Goal: Task Accomplishment & Management: Use online tool/utility

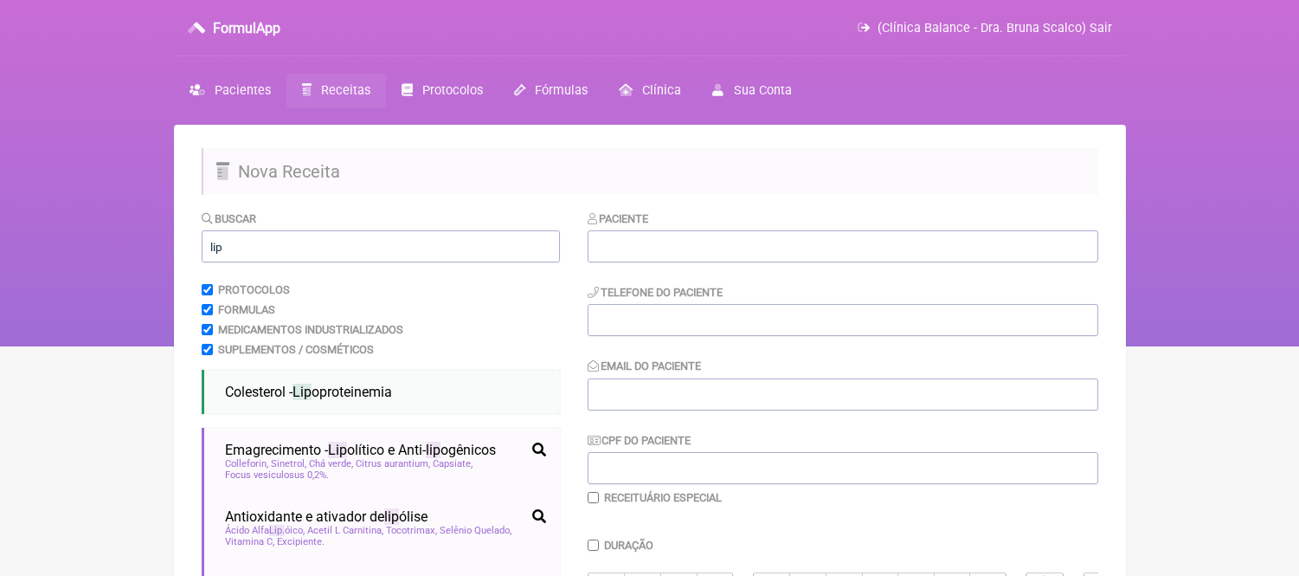
scroll to position [87, 0]
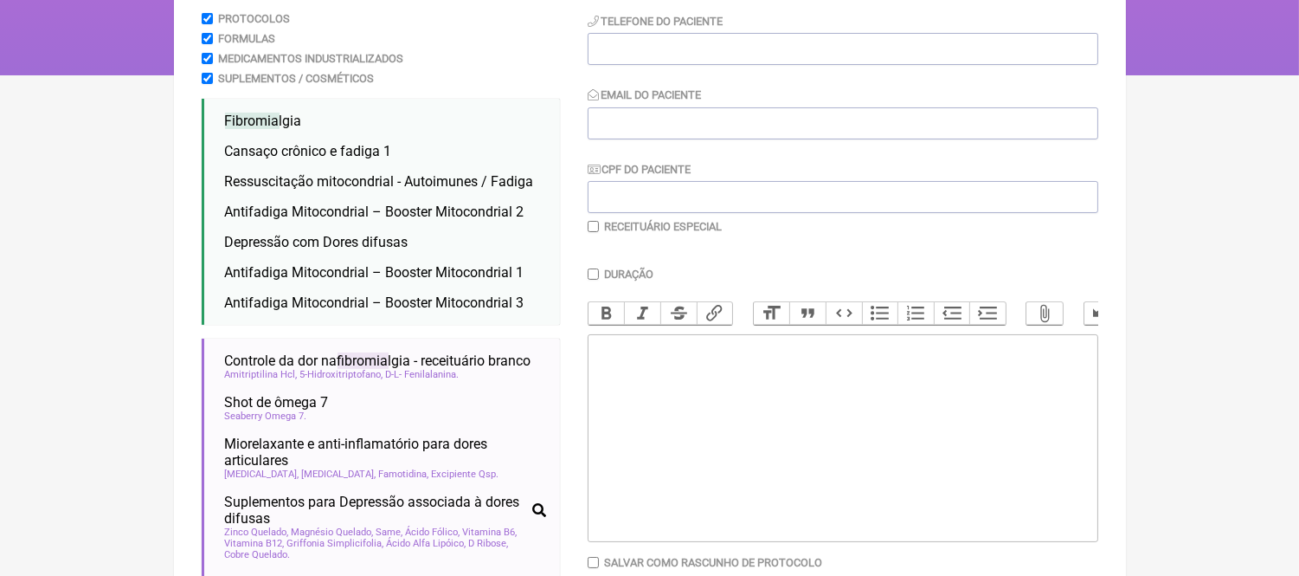
scroll to position [279, 0]
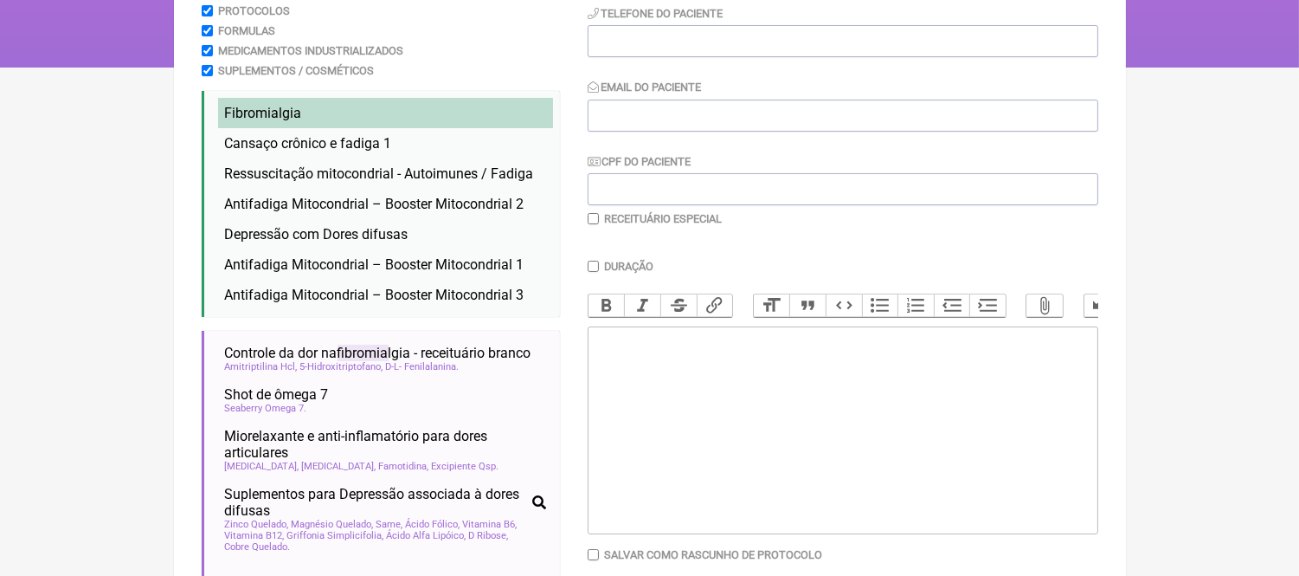
type input "fibromia"
click at [246, 118] on span "Fibromia" at bounding box center [252, 113] width 55 height 16
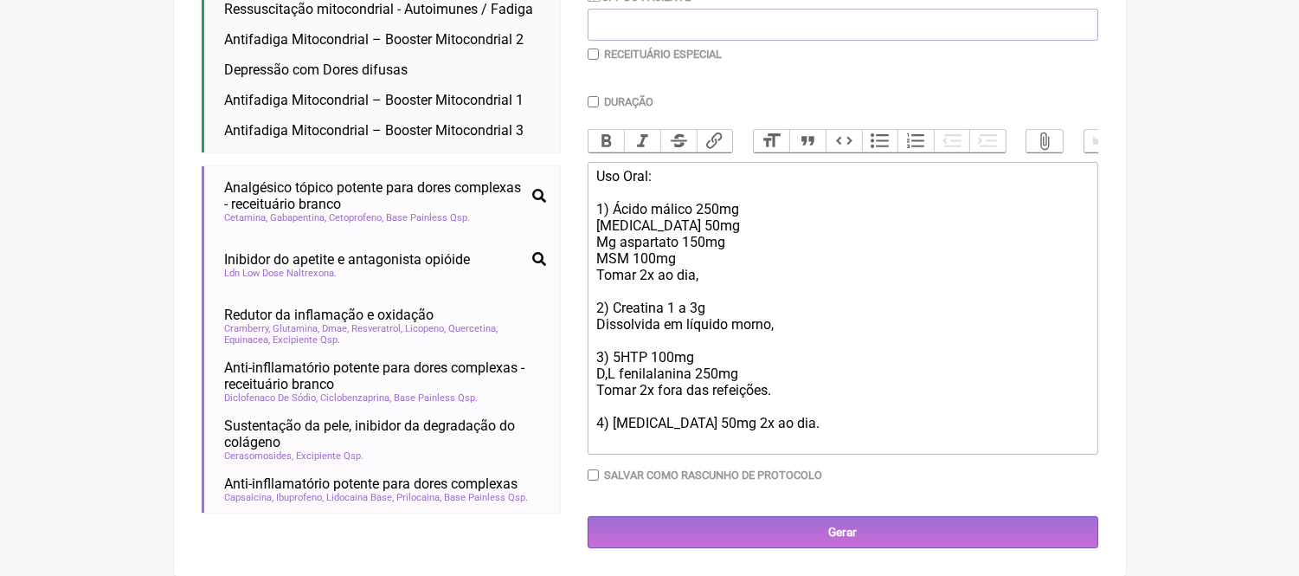
scroll to position [938, 0]
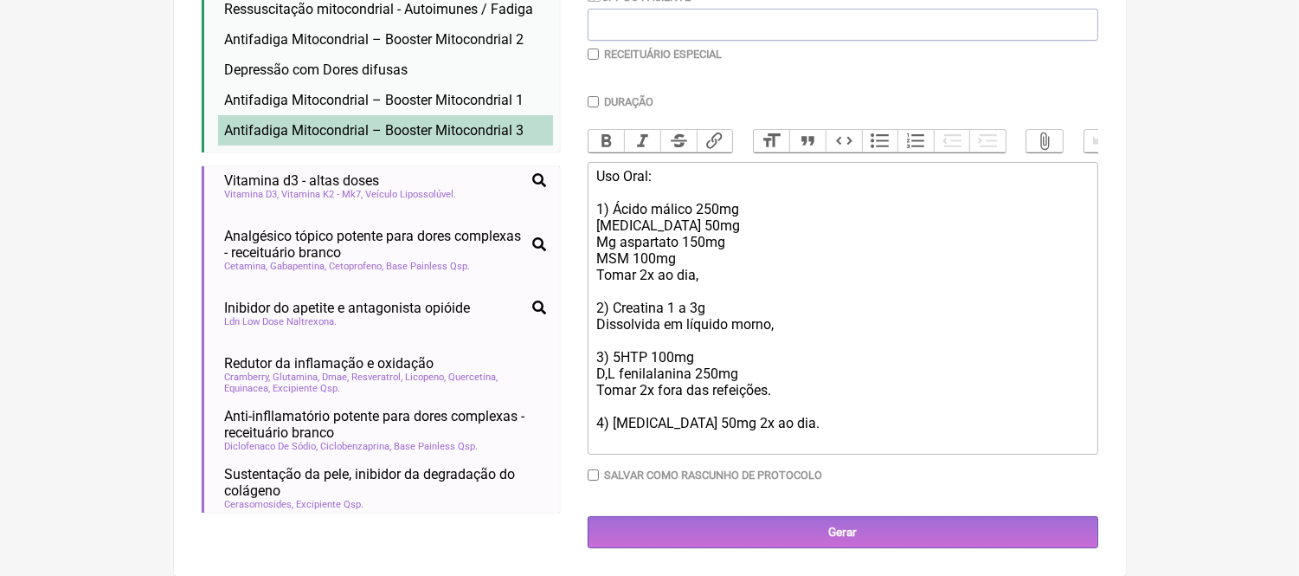
click at [436, 115] on li "Antifadiga Mitocondrial – Booster Mitocondrial 3 fadiga apatia cansaço crônico …" at bounding box center [385, 130] width 335 height 30
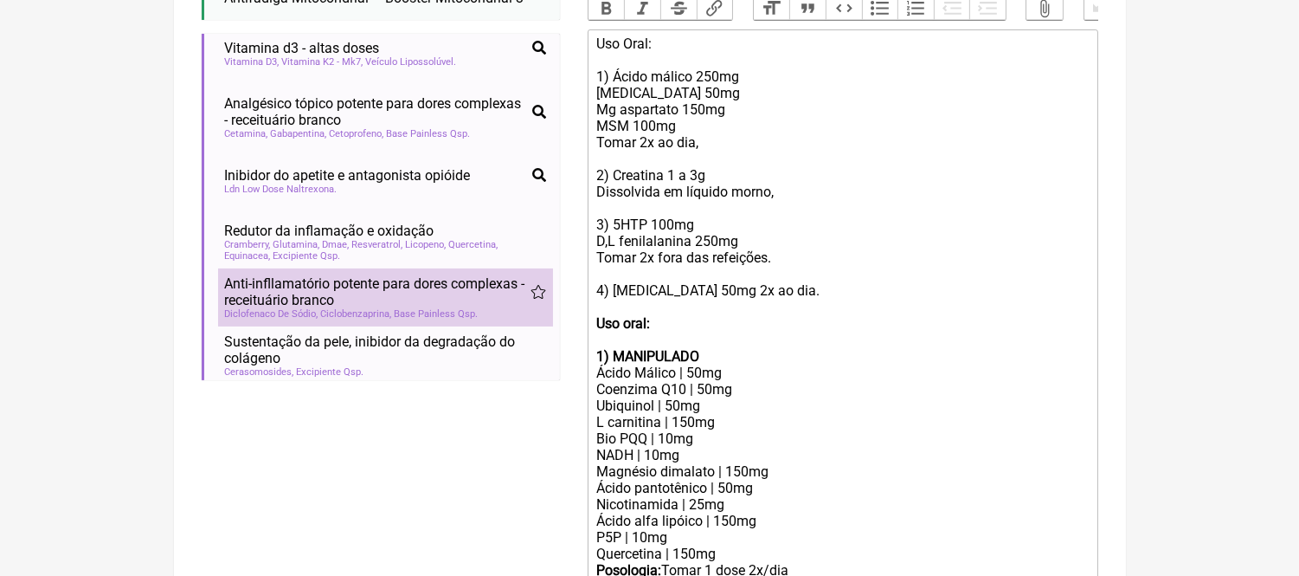
scroll to position [480, 0]
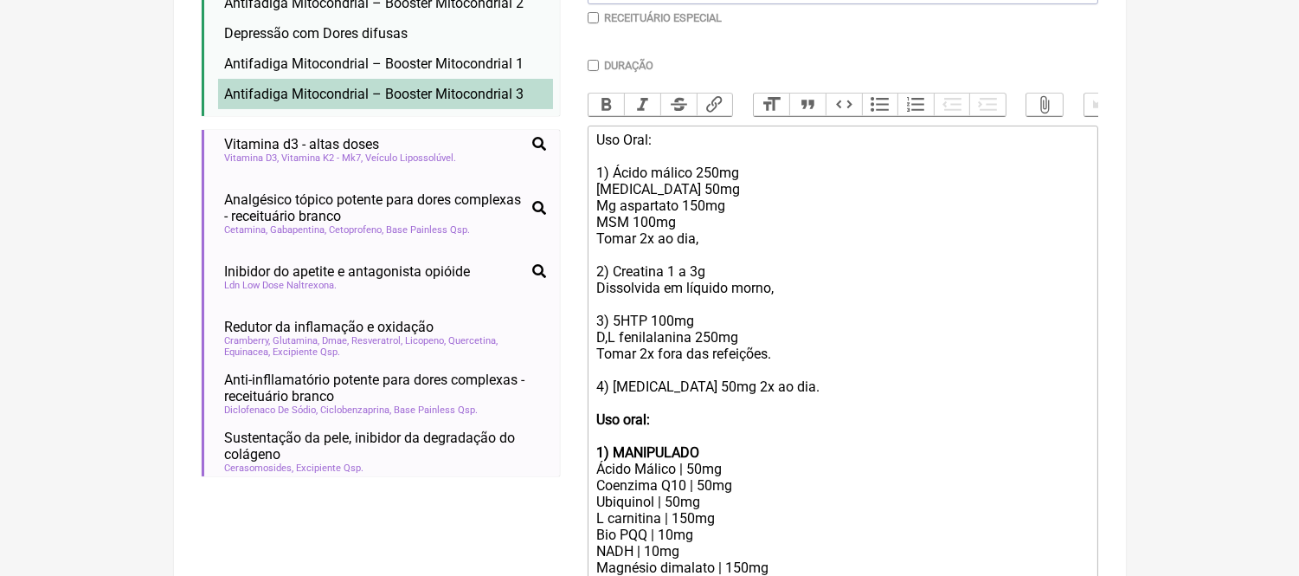
click at [410, 97] on span "Antifadiga Mitocondrial – Booster Mitocondrial 3" at bounding box center [375, 94] width 300 height 16
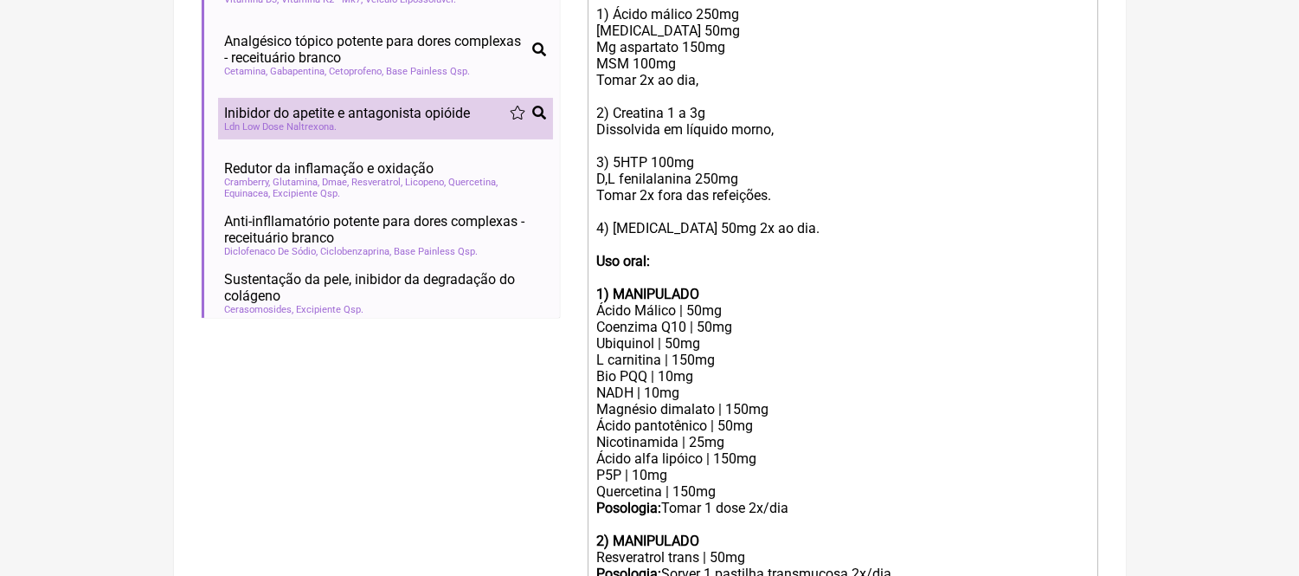
scroll to position [410, 0]
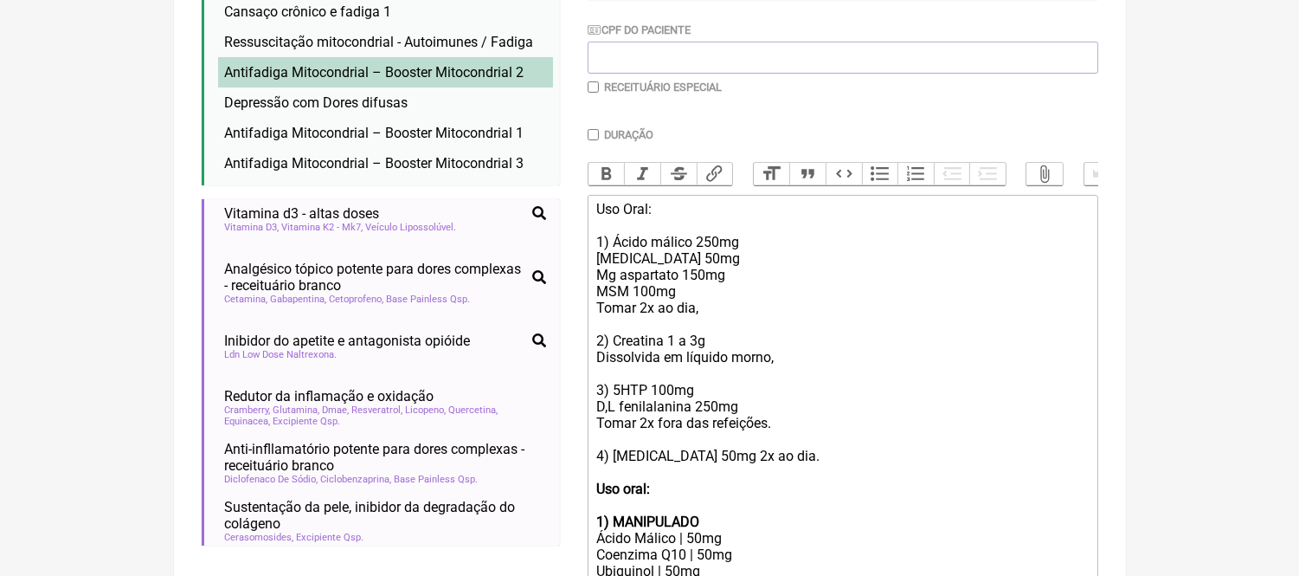
click at [457, 81] on span "Antifadiga Mitocondrial – Booster Mitocondrial 2" at bounding box center [375, 72] width 300 height 16
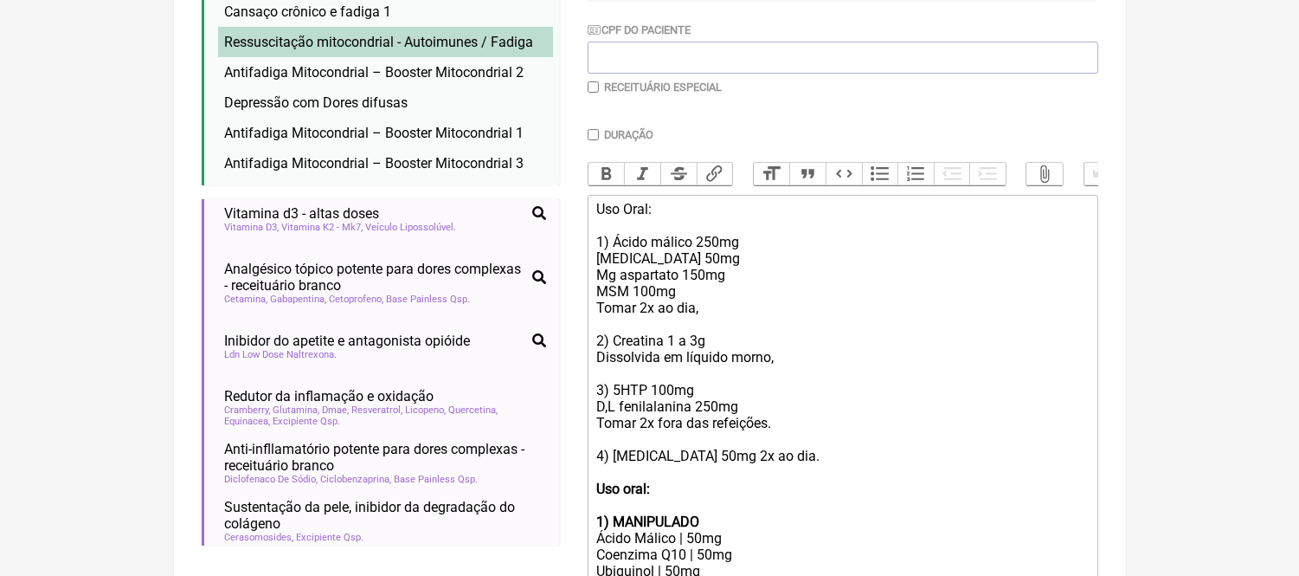
click at [454, 42] on span "Ressuscitação mitocondrial - Autoimunes / Fadiga" at bounding box center [379, 42] width 309 height 16
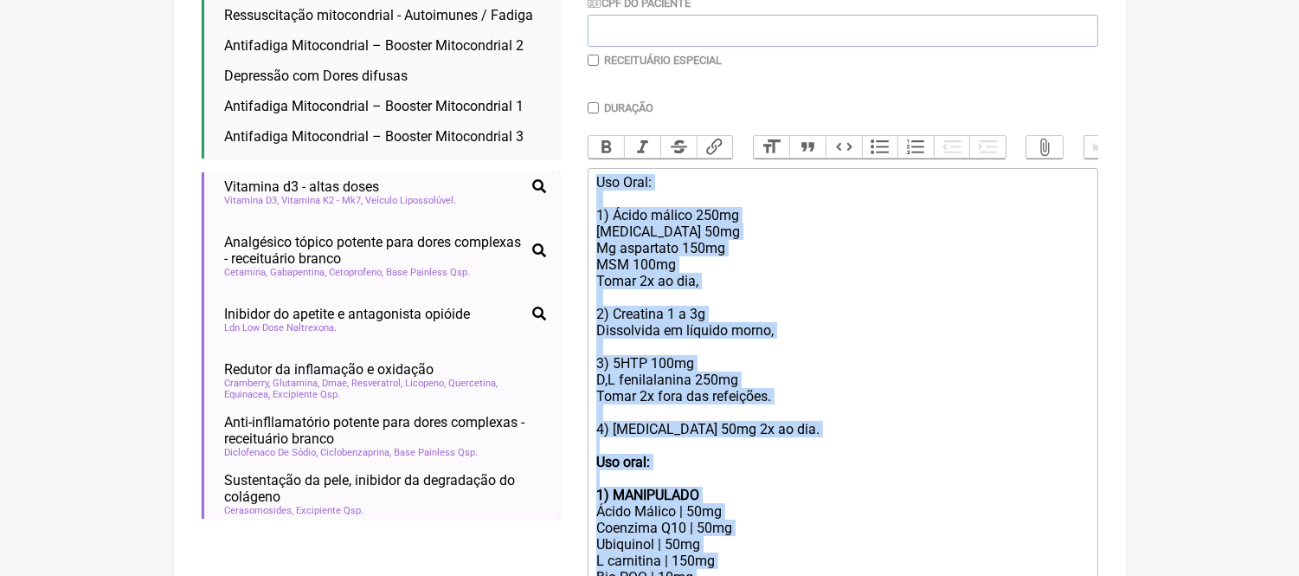
scroll to position [360, 0]
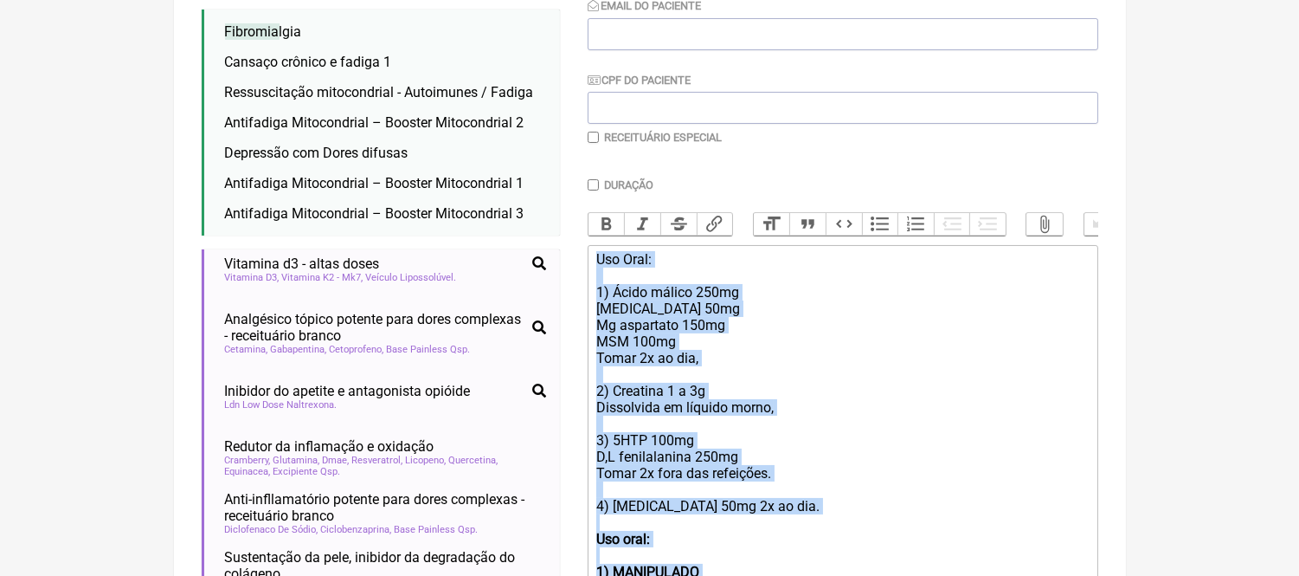
drag, startPoint x: 609, startPoint y: 438, endPoint x: 578, endPoint y: 249, distance: 191.1
type trix-editor "<lor>Ips Dolo:<si>&amet;<co>3) Adipi elitse 047do<ei>TeM71 70in<ut>La etdolorem…"
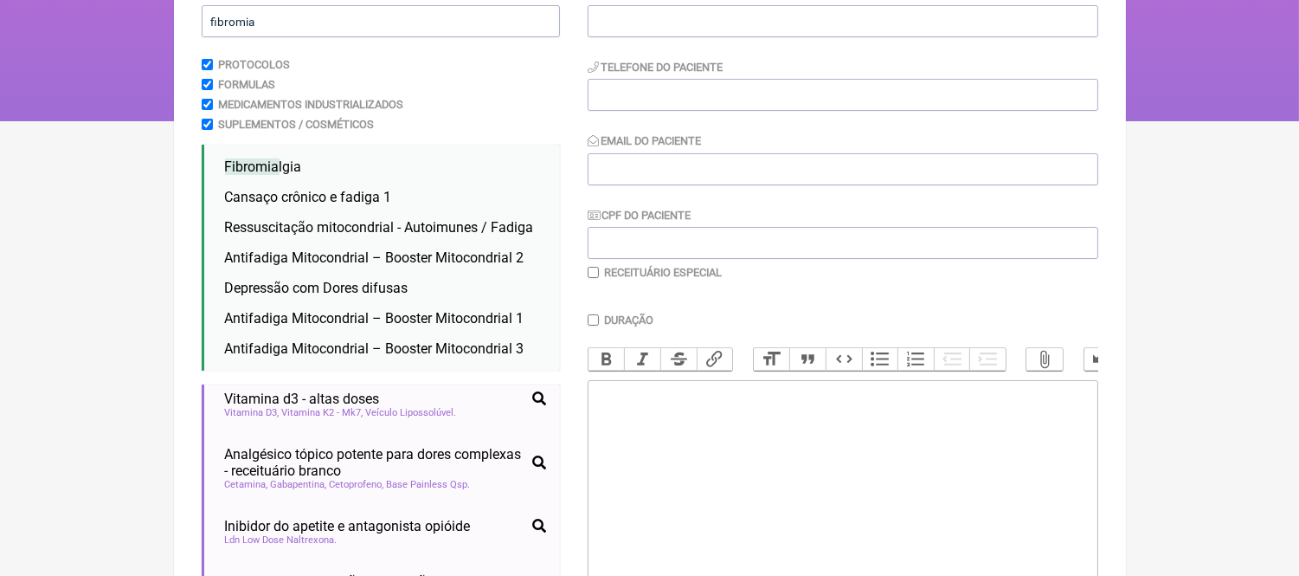
scroll to position [0, 0]
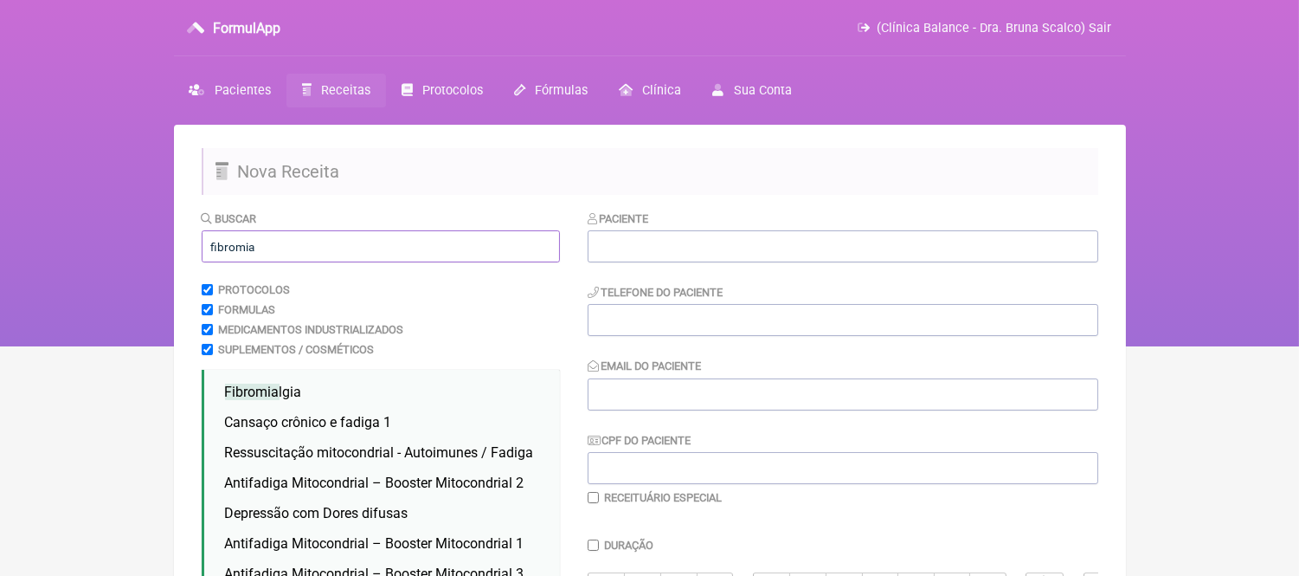
drag, startPoint x: 300, startPoint y: 241, endPoint x: 152, endPoint y: 252, distance: 148.5
click at [152, 252] on div "FormulApp (Clínica Balance - Dra. Bruna Scalco) Sair [GEOGRAPHIC_DATA] Receitas…" at bounding box center [649, 173] width 1299 height 346
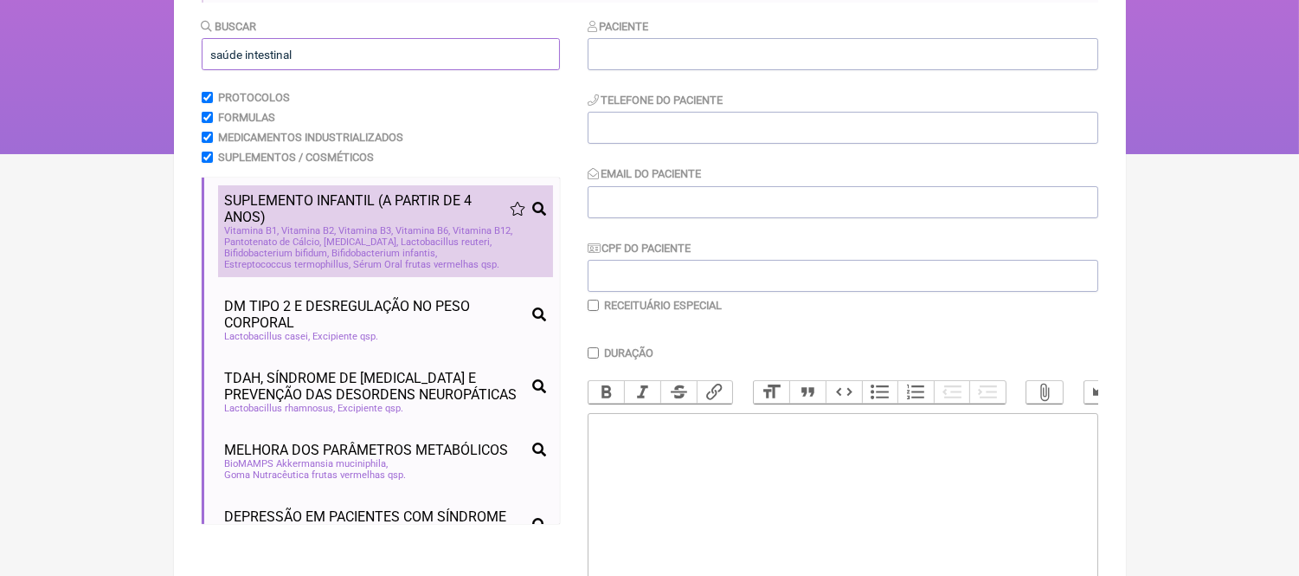
scroll to position [480, 0]
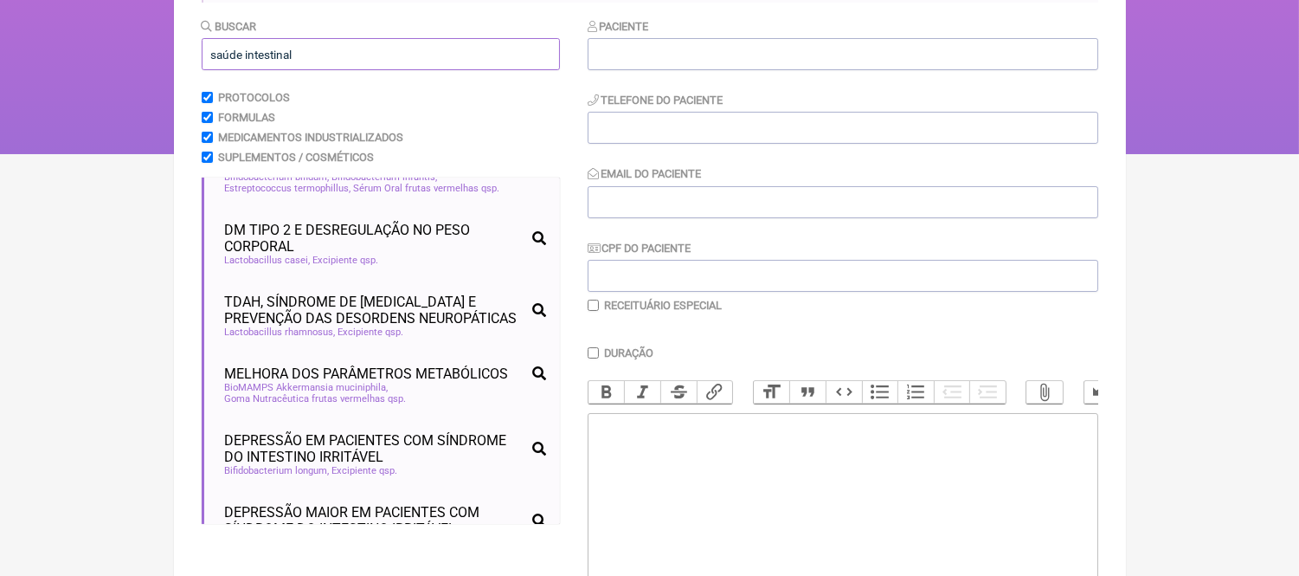
drag, startPoint x: 188, startPoint y: 53, endPoint x: 176, endPoint y: 53, distance: 12.1
click at [176, 53] on main "Nova Receita Buscar saúde intestinal Protocolos Formulas Medicamentos Industria…" at bounding box center [650, 336] width 952 height 809
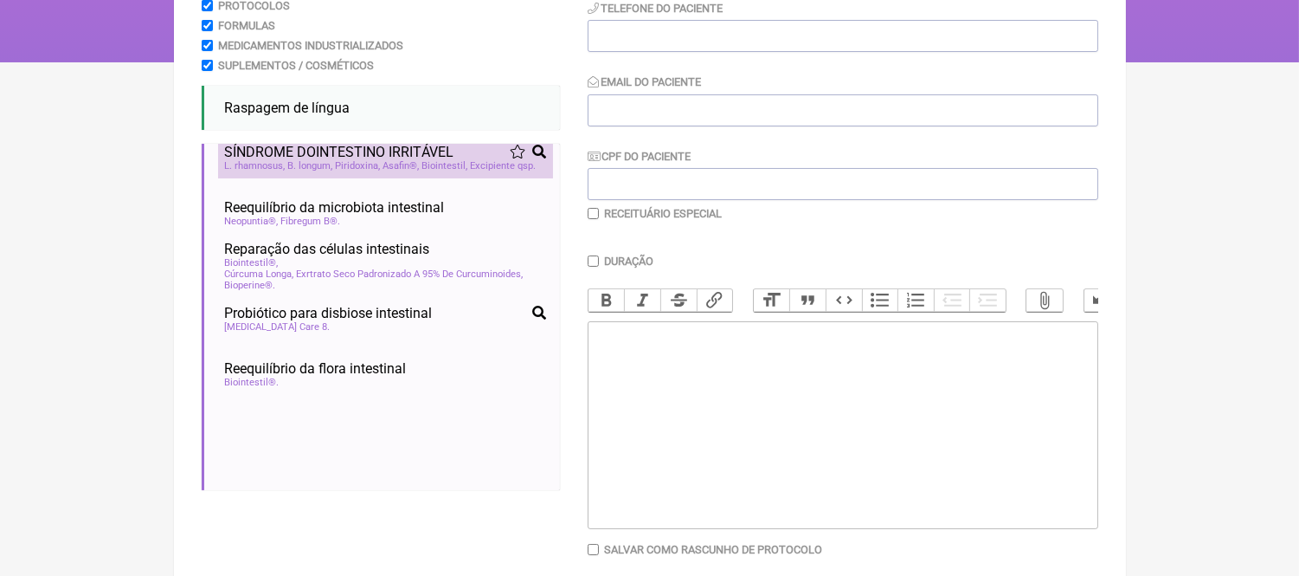
scroll to position [673, 0]
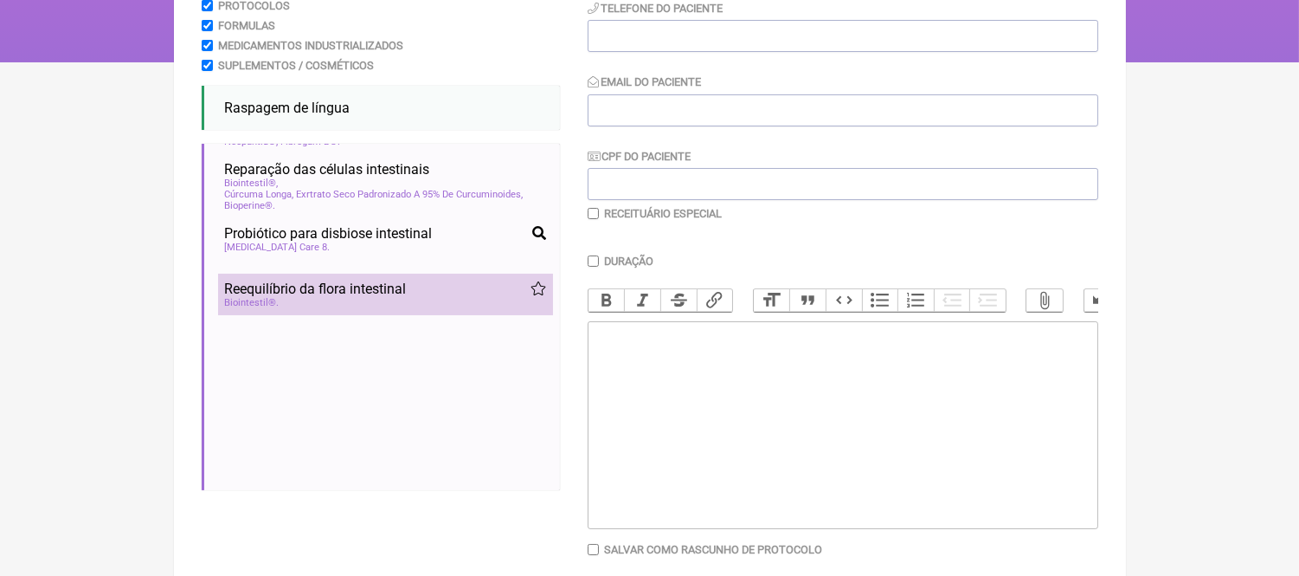
click at [271, 308] on span "Biointestil®" at bounding box center [252, 302] width 55 height 11
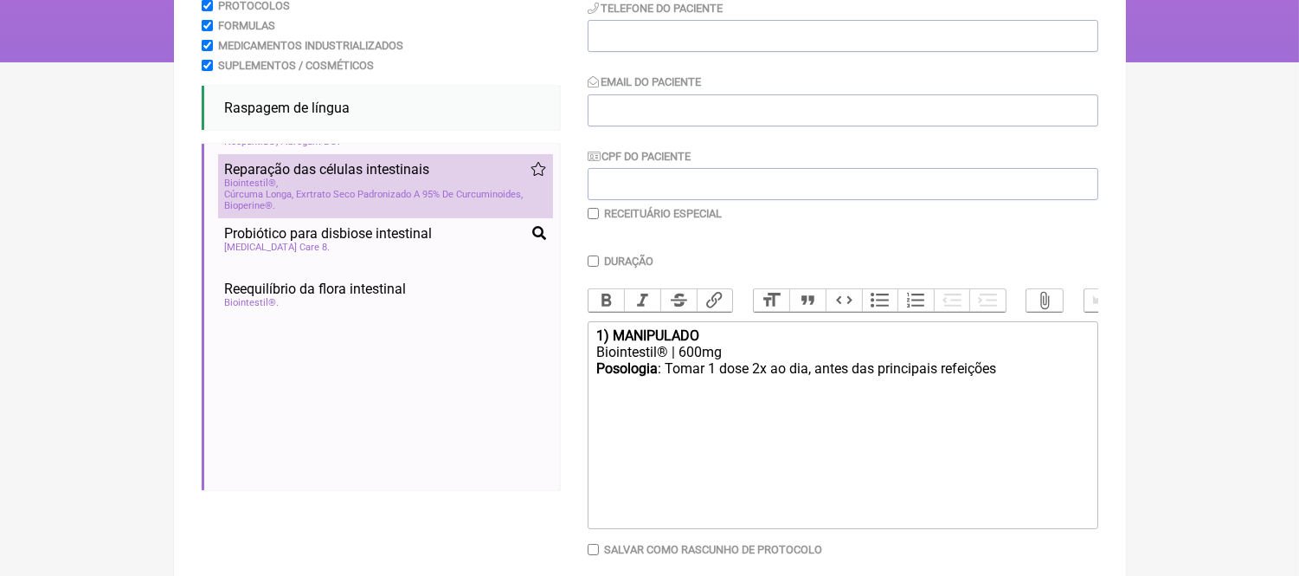
click at [274, 189] on span "Biointestil®" at bounding box center [252, 182] width 54 height 11
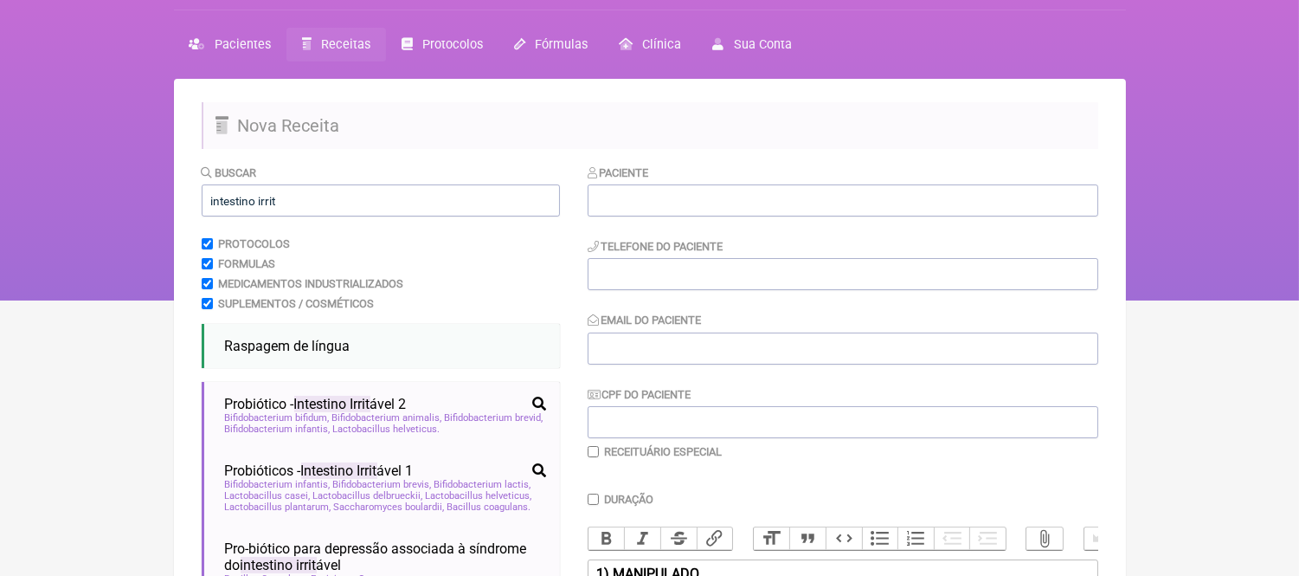
scroll to position [0, 0]
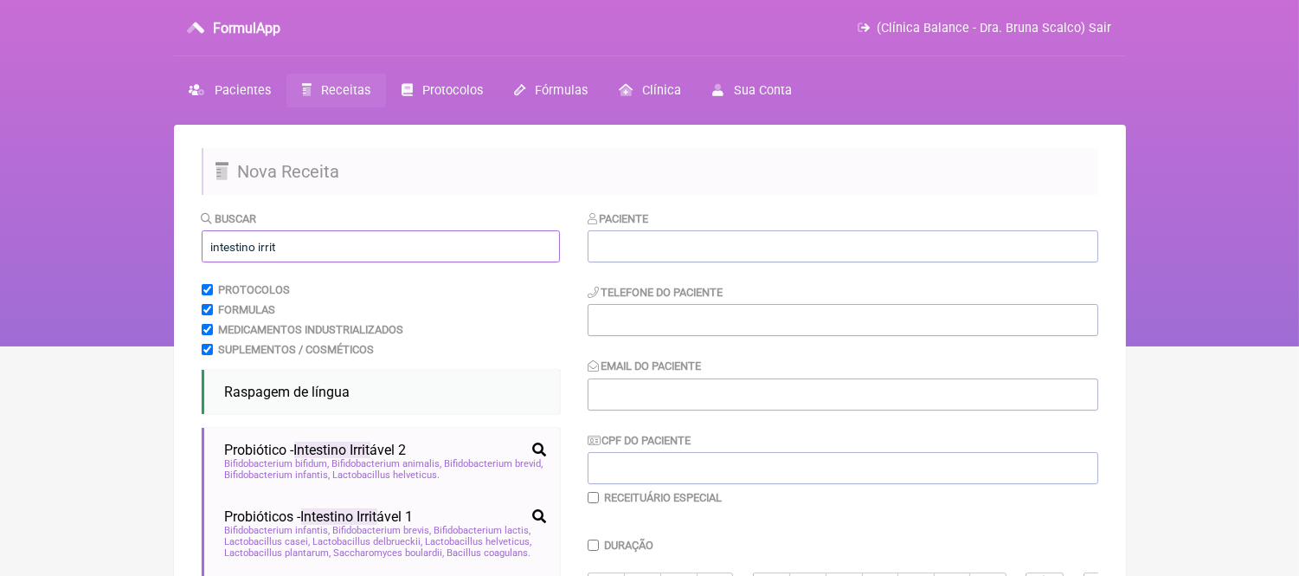
drag, startPoint x: 287, startPoint y: 244, endPoint x: 160, endPoint y: 235, distance: 126.7
click at [160, 235] on div "FormulApp (Clínica Balance - Dra. Bruna Scalco) Sair [GEOGRAPHIC_DATA] Receitas…" at bounding box center [649, 173] width 1299 height 346
type input "c"
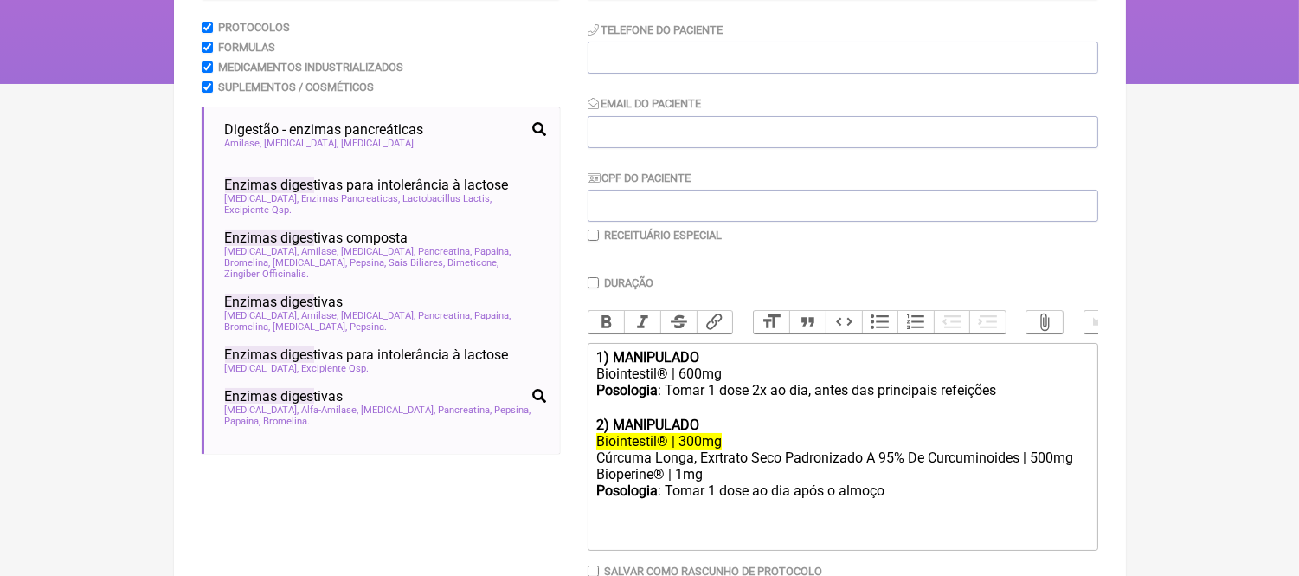
scroll to position [288, 0]
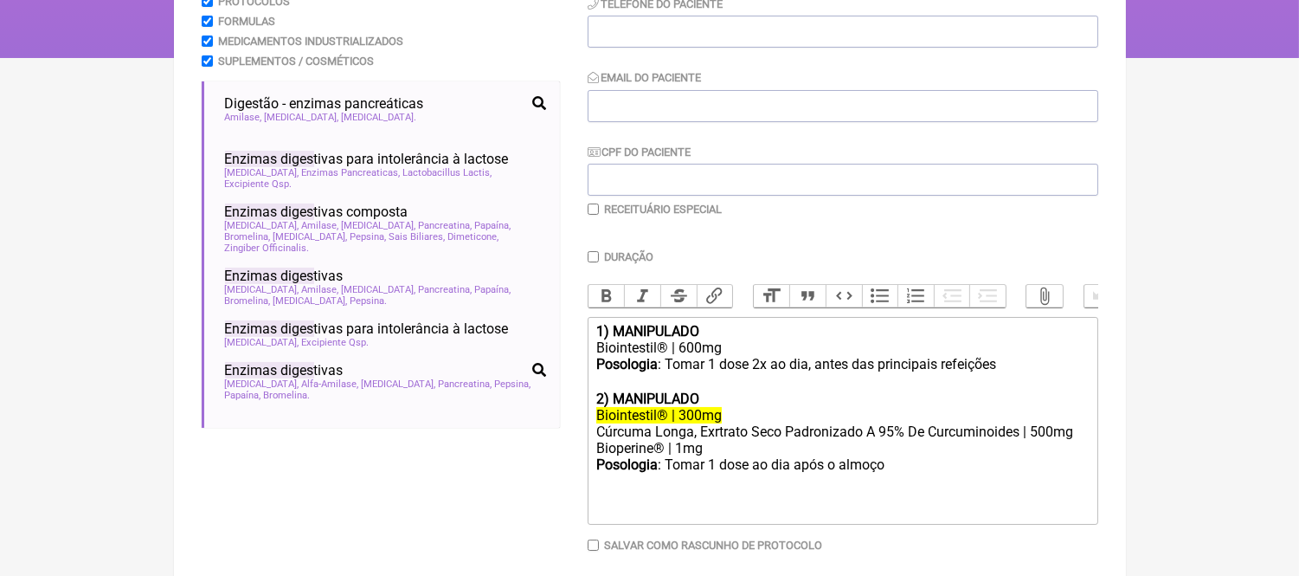
type input "enzimas diges"
